Goal: Use online tool/utility

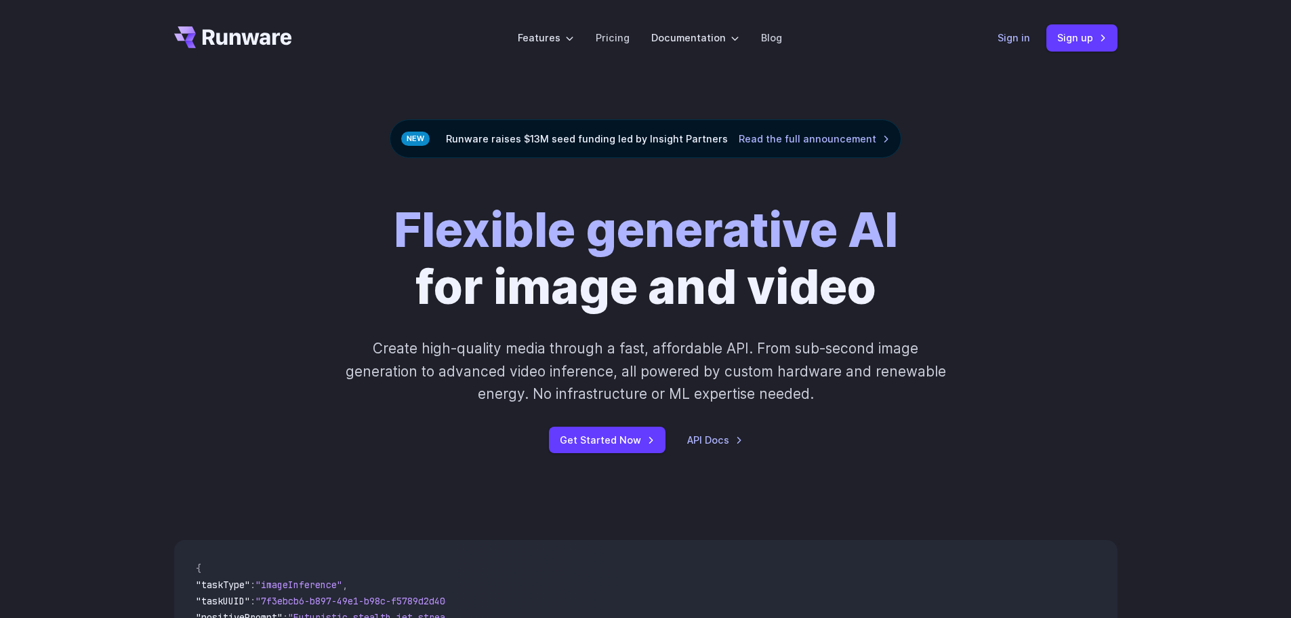
click at [1020, 35] on link "Sign in" at bounding box center [1014, 38] width 33 height 16
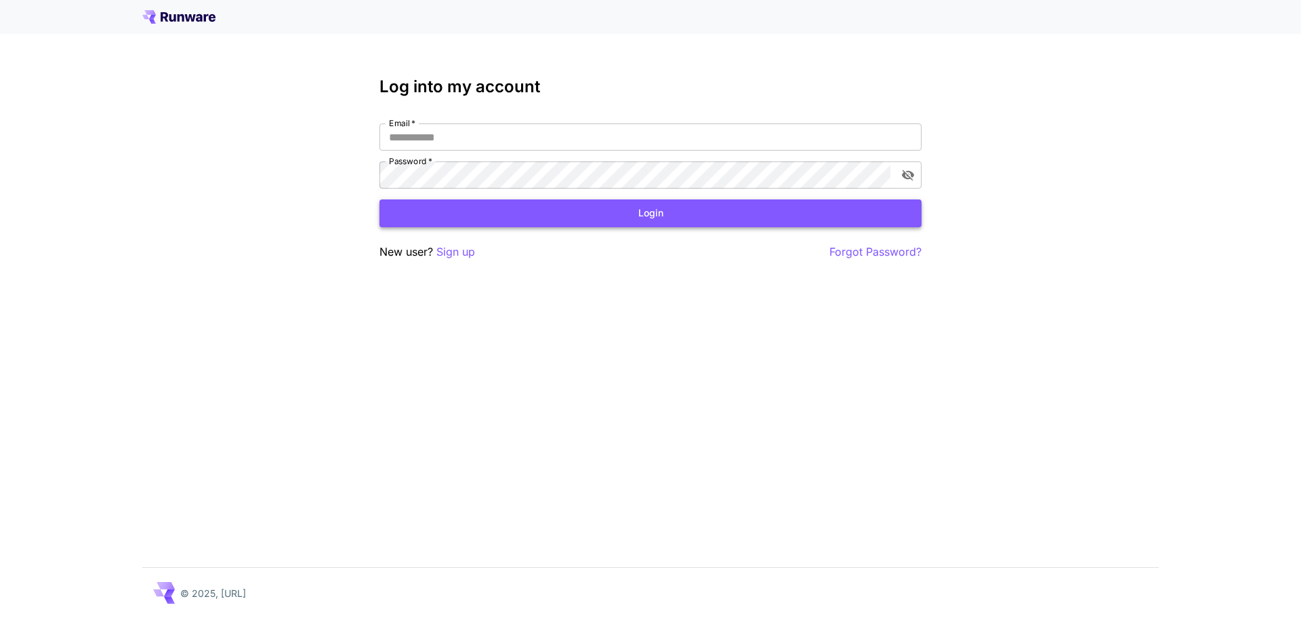
type input "**********"
click at [516, 209] on button "Login" at bounding box center [651, 213] width 542 height 28
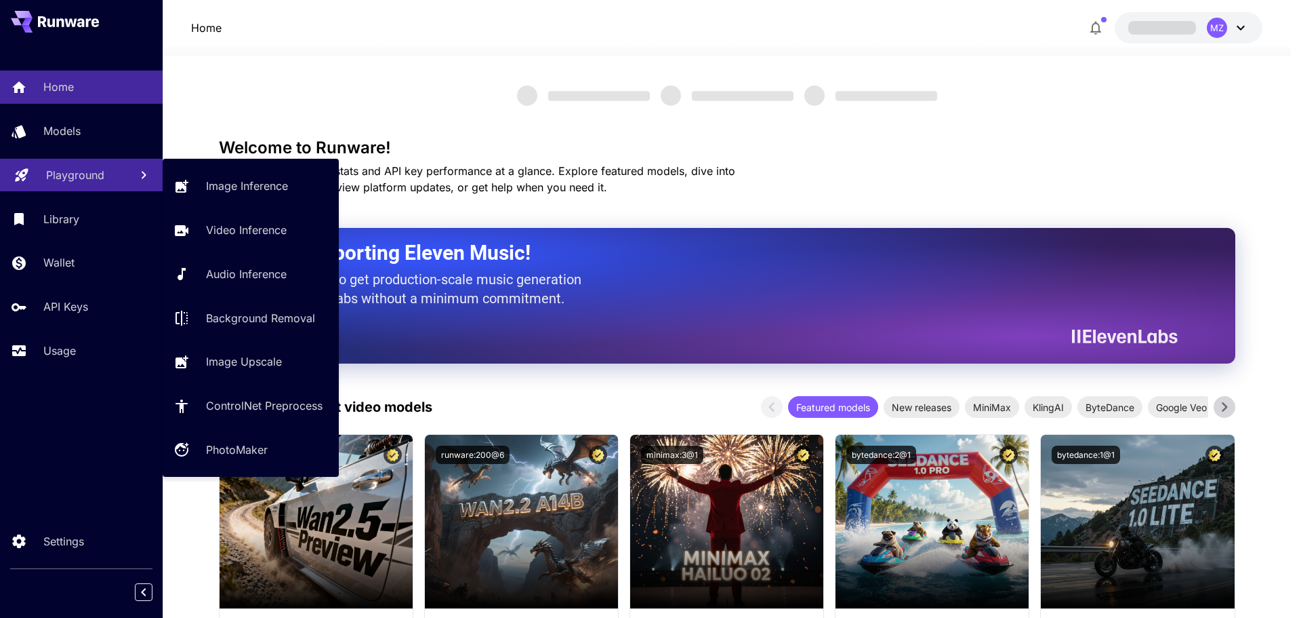
click at [66, 173] on p "Playground" at bounding box center [75, 175] width 58 height 16
